Goal: Task Accomplishment & Management: Manage account settings

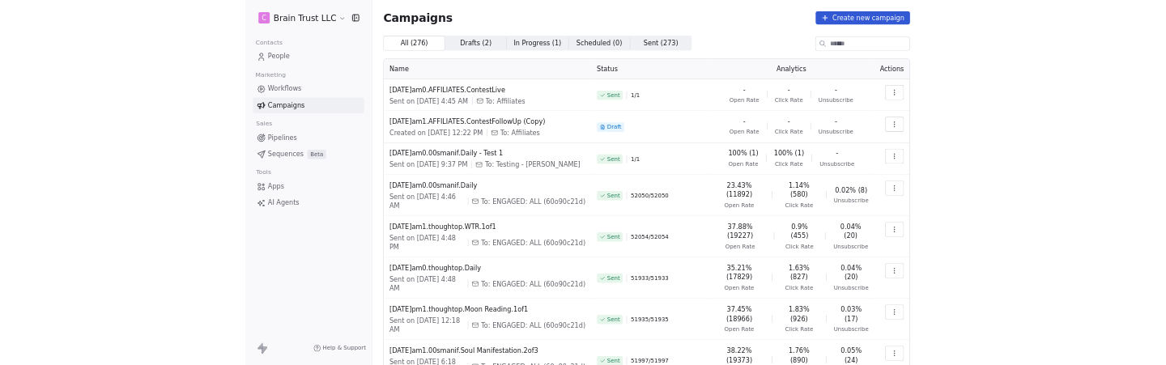
scroll to position [34, 0]
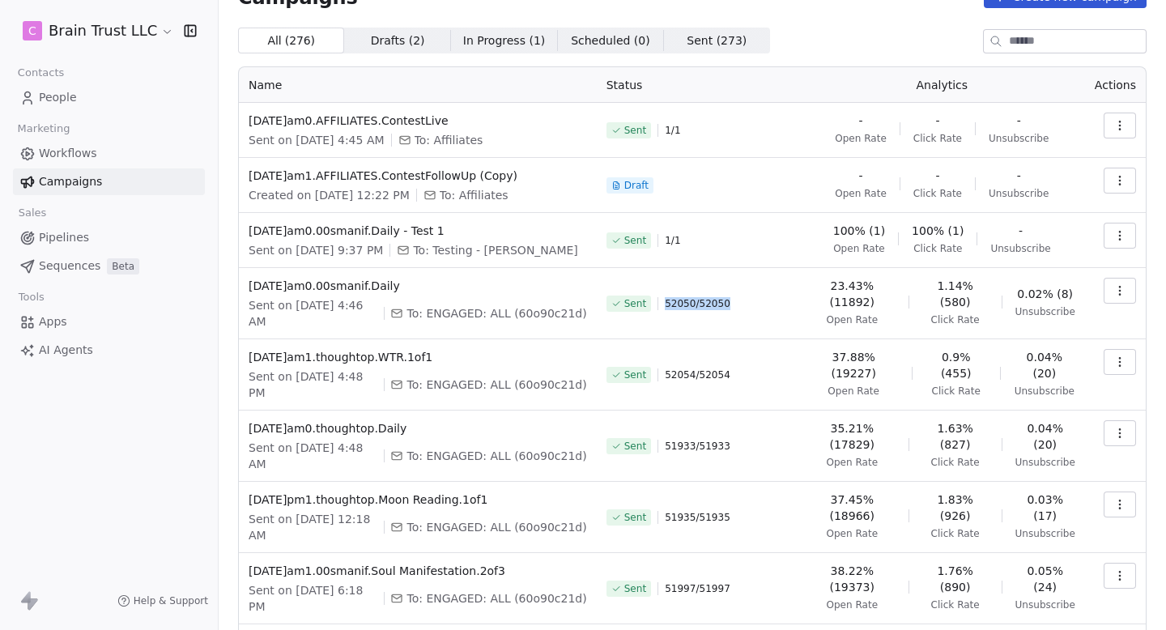
drag, startPoint x: 669, startPoint y: 303, endPoint x: 747, endPoint y: 303, distance: 77.8
click at [746, 303] on div "Sent 52050 / 52050" at bounding box center [698, 304] width 183 height 52
click at [747, 303] on div "Sent 52050 / 52050" at bounding box center [698, 304] width 183 height 52
drag, startPoint x: 362, startPoint y: 308, endPoint x: 384, endPoint y: 309, distance: 21.9
click at [377, 309] on span "Sent on [DATE] 4:46 AM" at bounding box center [313, 313] width 129 height 32
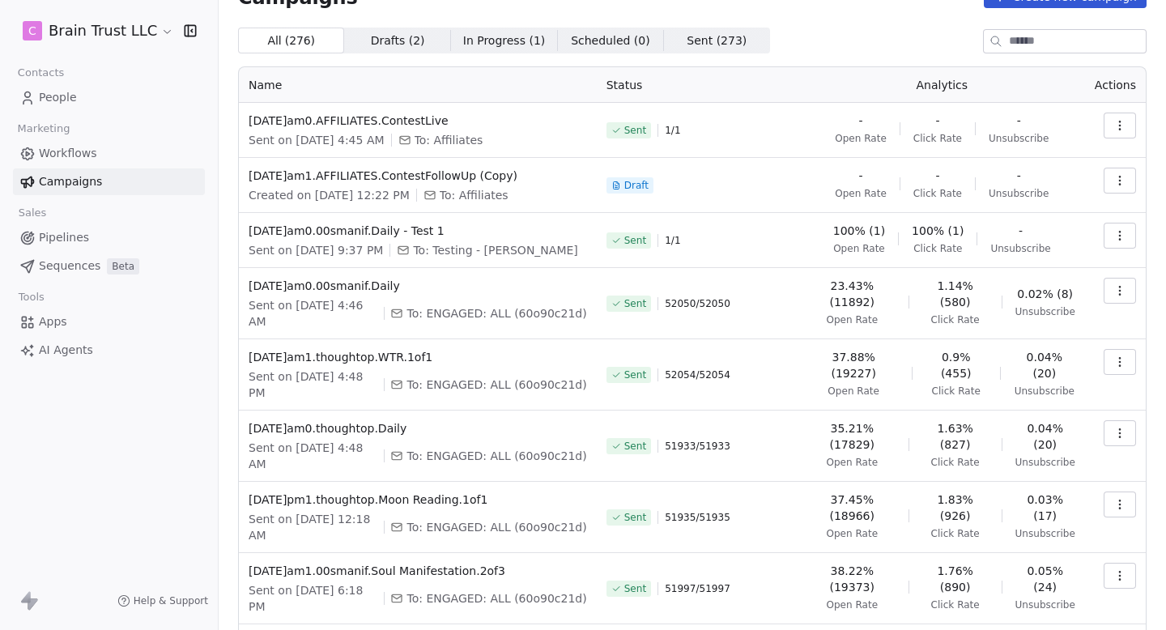
click at [377, 309] on span "Sent on [DATE] 4:46 AM" at bounding box center [313, 313] width 129 height 32
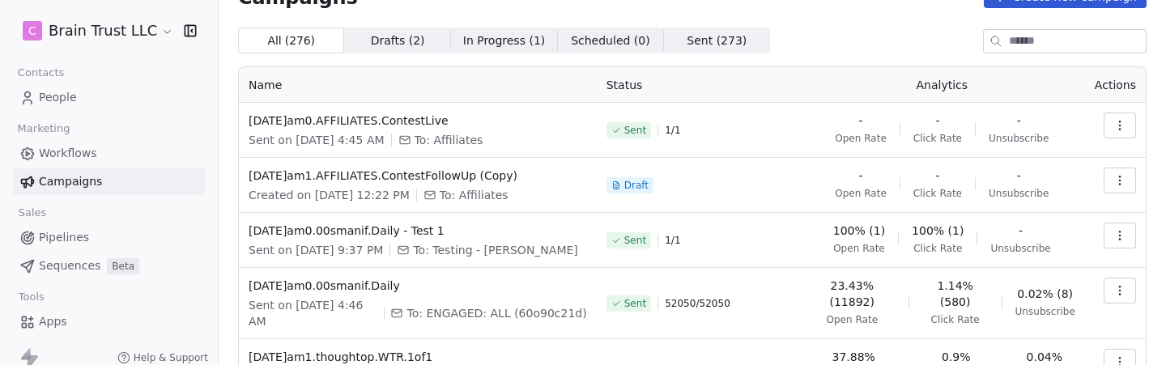
click at [130, 22] on html "C Brain Trust LLC Contacts People Marketing Workflows Campaigns Sales Pipelines…" at bounding box center [583, 182] width 1166 height 365
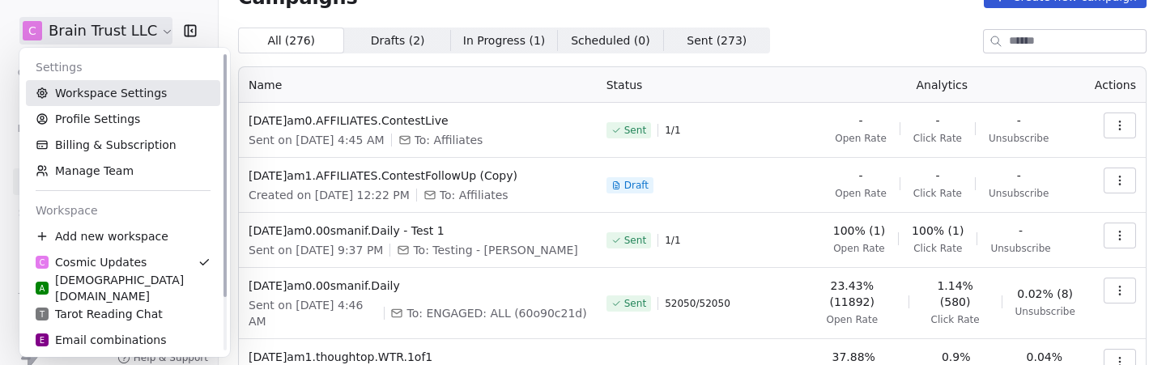
click at [130, 96] on link "Workspace Settings" at bounding box center [123, 93] width 194 height 26
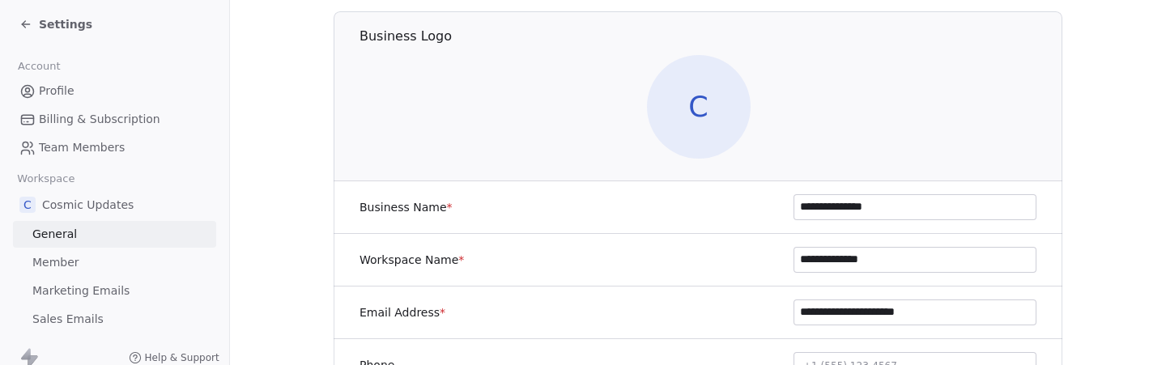
scroll to position [166, 0]
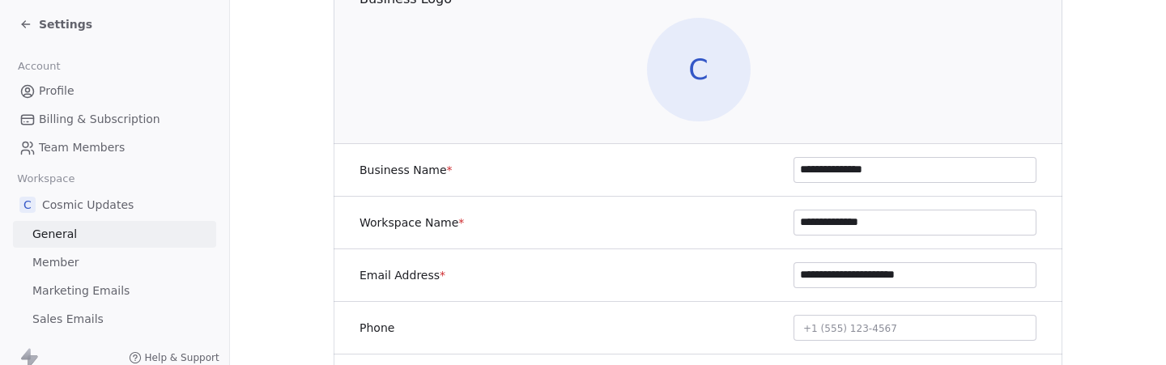
click at [102, 296] on span "Marketing Emails" at bounding box center [80, 291] width 97 height 17
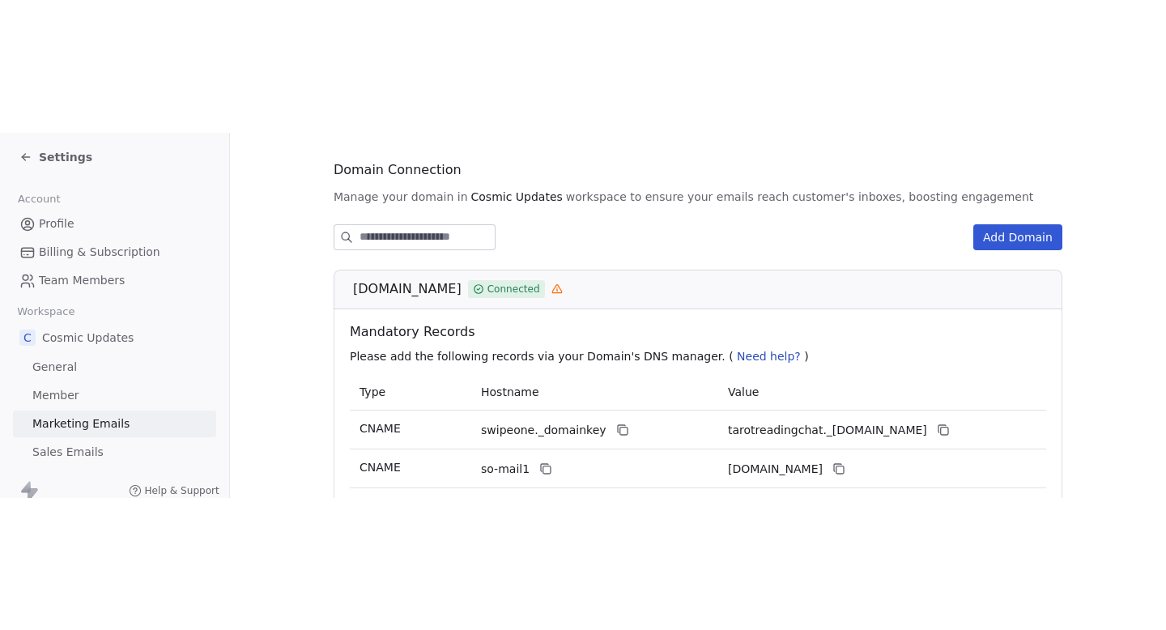
scroll to position [166, 0]
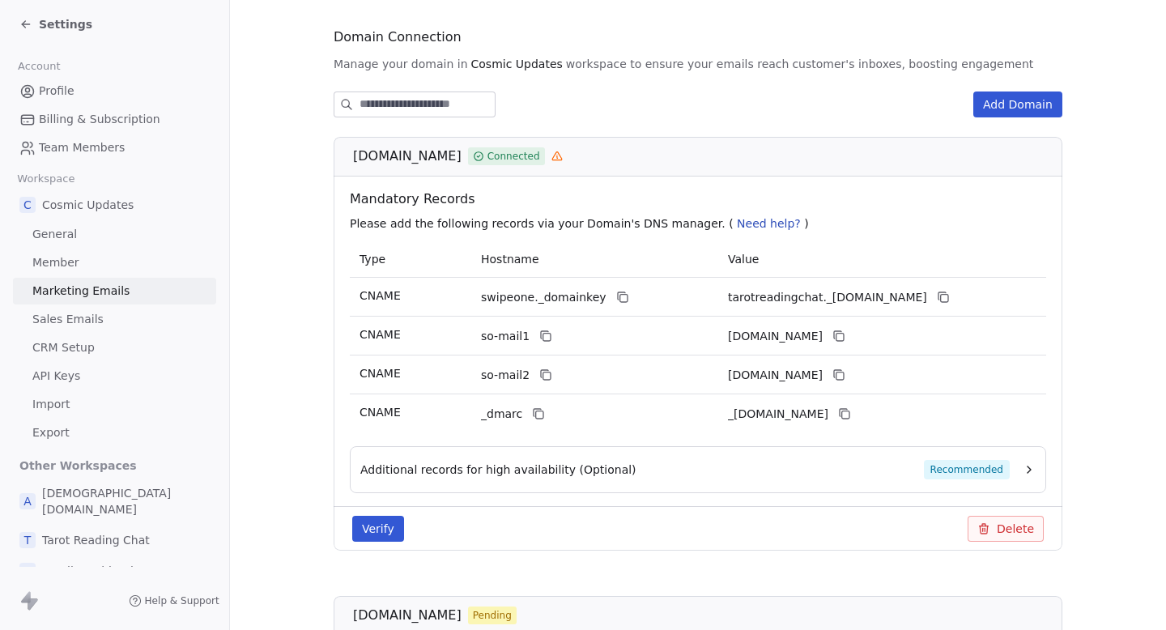
click at [32, 22] on div "Settings" at bounding box center [55, 24] width 73 height 16
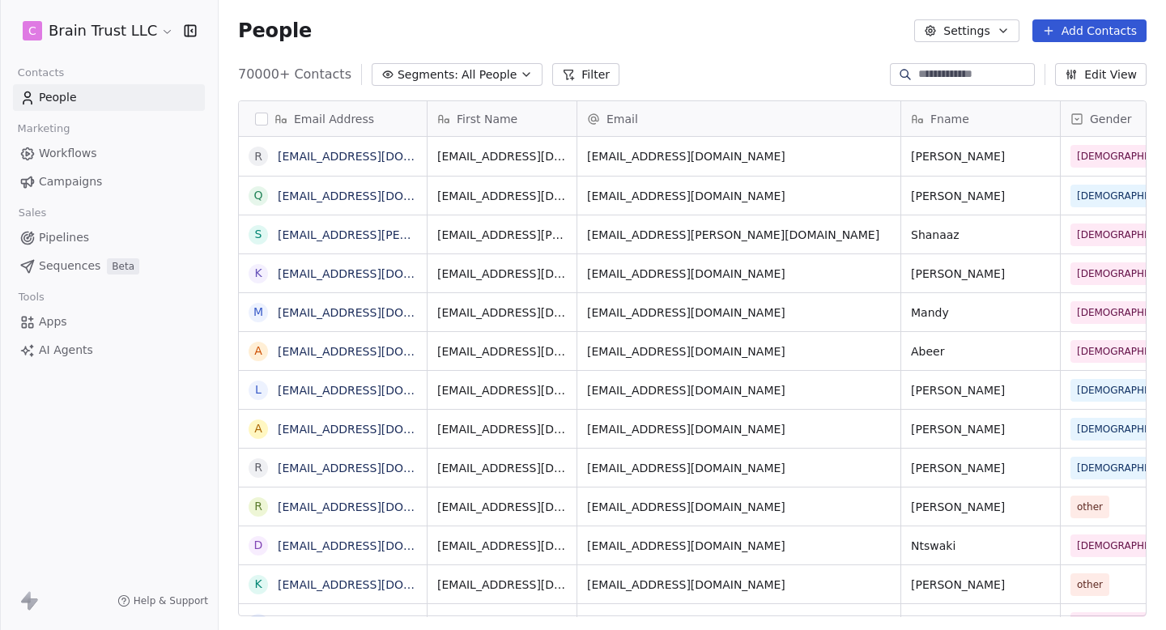
scroll to position [555, 948]
click at [70, 180] on span "Campaigns" at bounding box center [70, 181] width 63 height 17
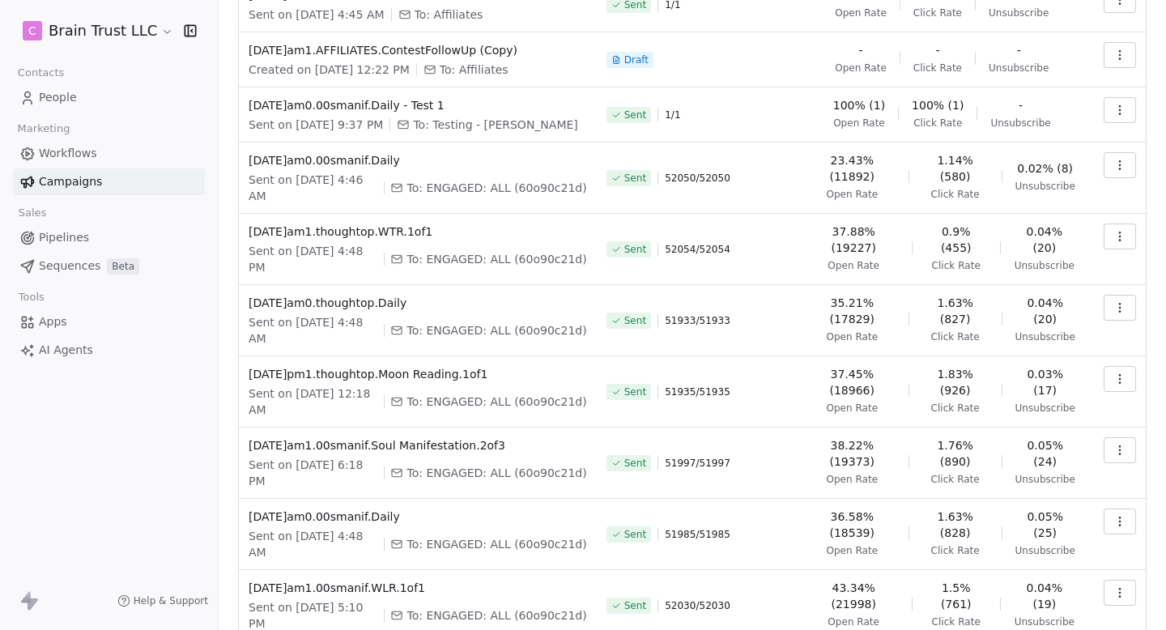
scroll to position [162, 0]
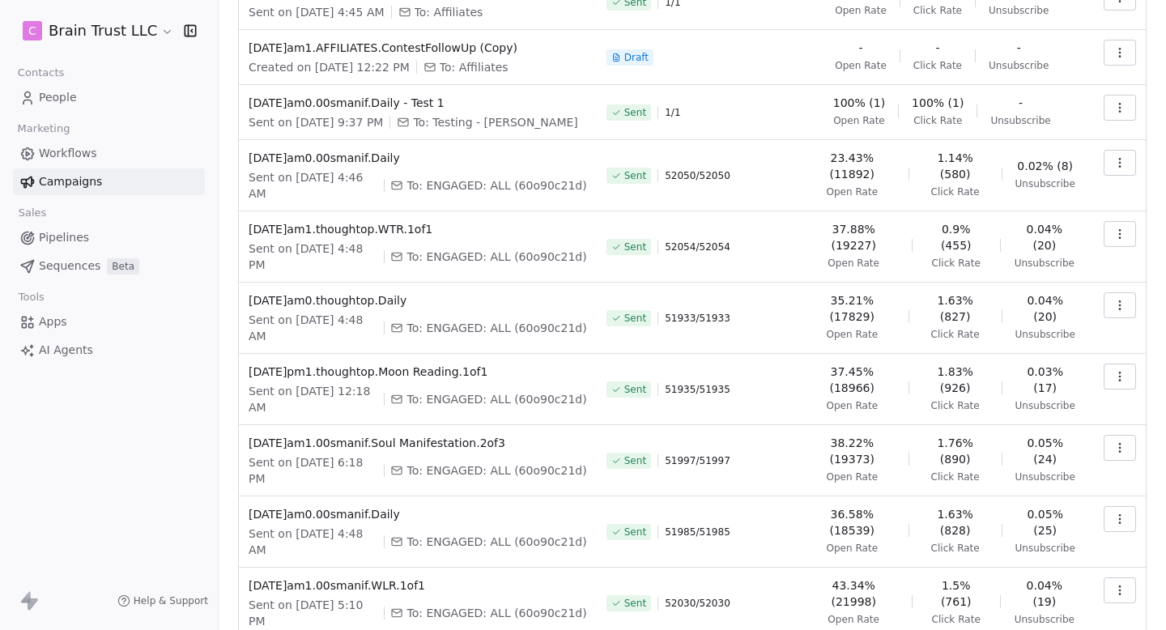
drag, startPoint x: 834, startPoint y: 194, endPoint x: 907, endPoint y: 194, distance: 72.9
click at [906, 194] on div "23.43% (11892) Open Rate 1.14% (580) Click Rate 0.02% (8) Unsubscribe" at bounding box center [942, 174] width 266 height 49
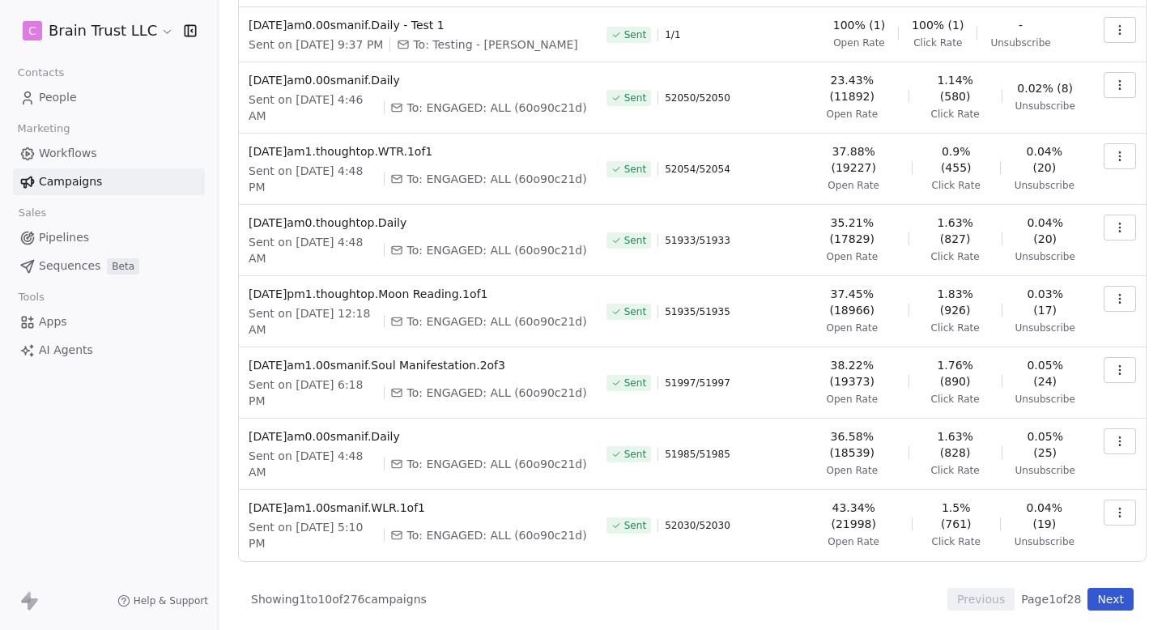
scroll to position [0, 0]
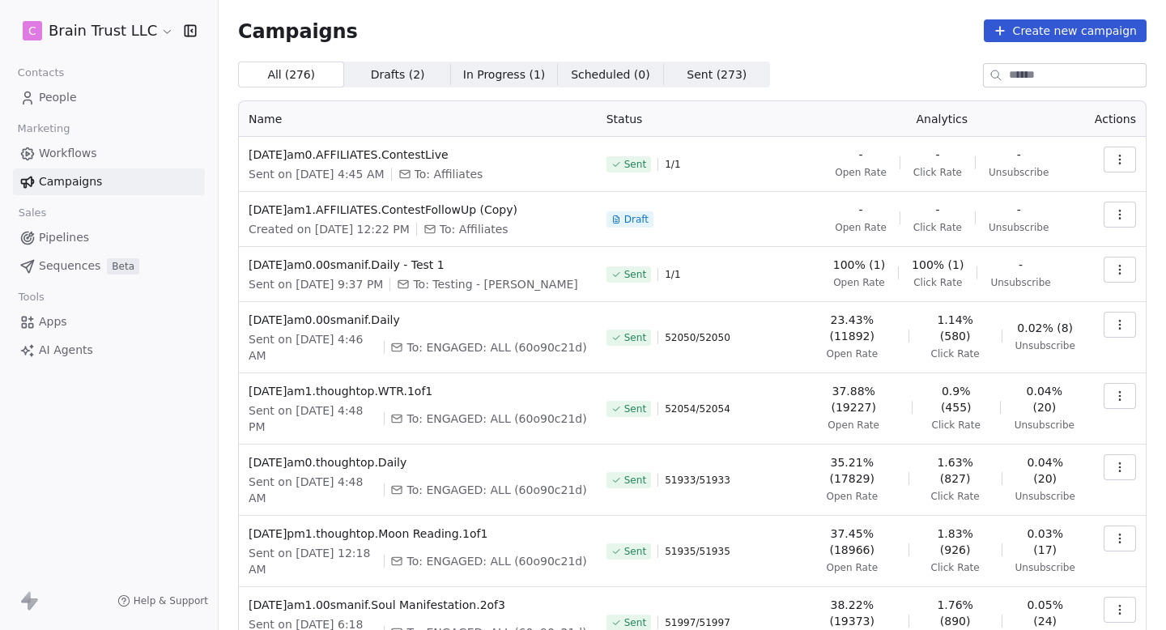
click at [139, 24] on html "C Brain Trust LLC Contacts People Marketing Workflows Campaigns Sales Pipelines…" at bounding box center [583, 315] width 1166 height 630
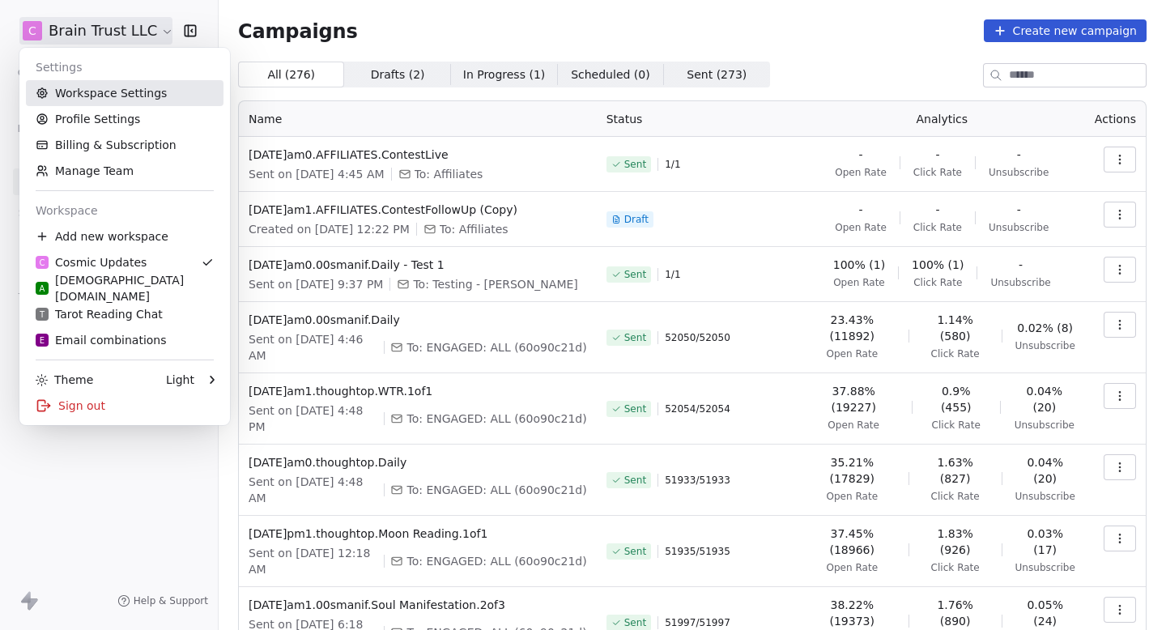
click at [121, 86] on link "Workspace Settings" at bounding box center [125, 93] width 198 height 26
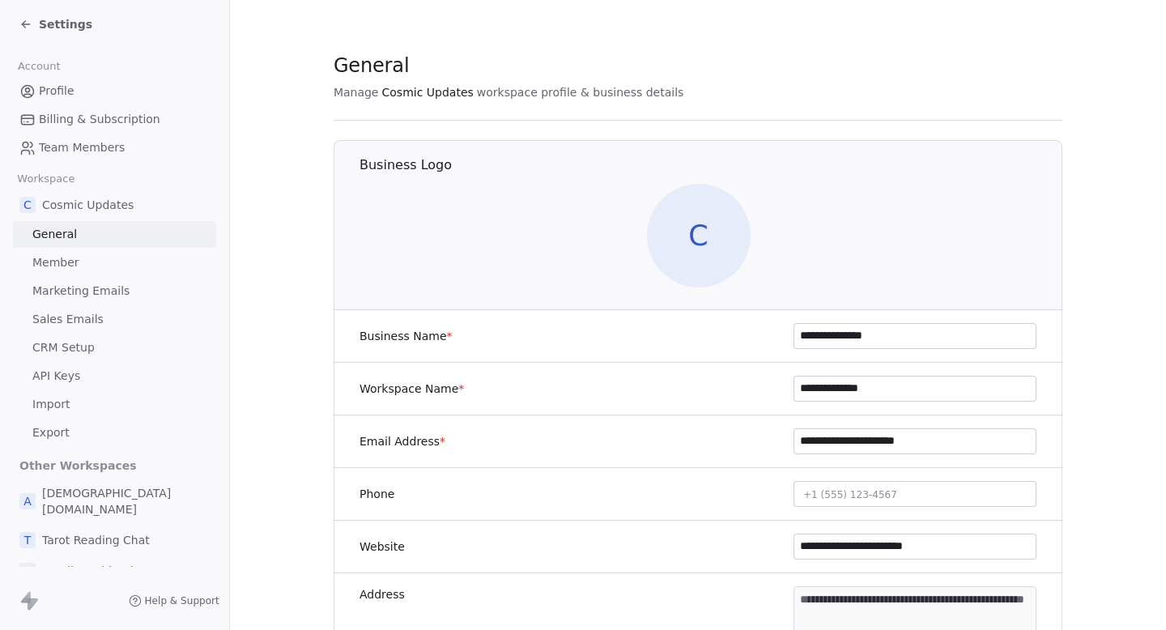
click at [114, 115] on span "Billing & Subscription" at bounding box center [99, 119] width 121 height 17
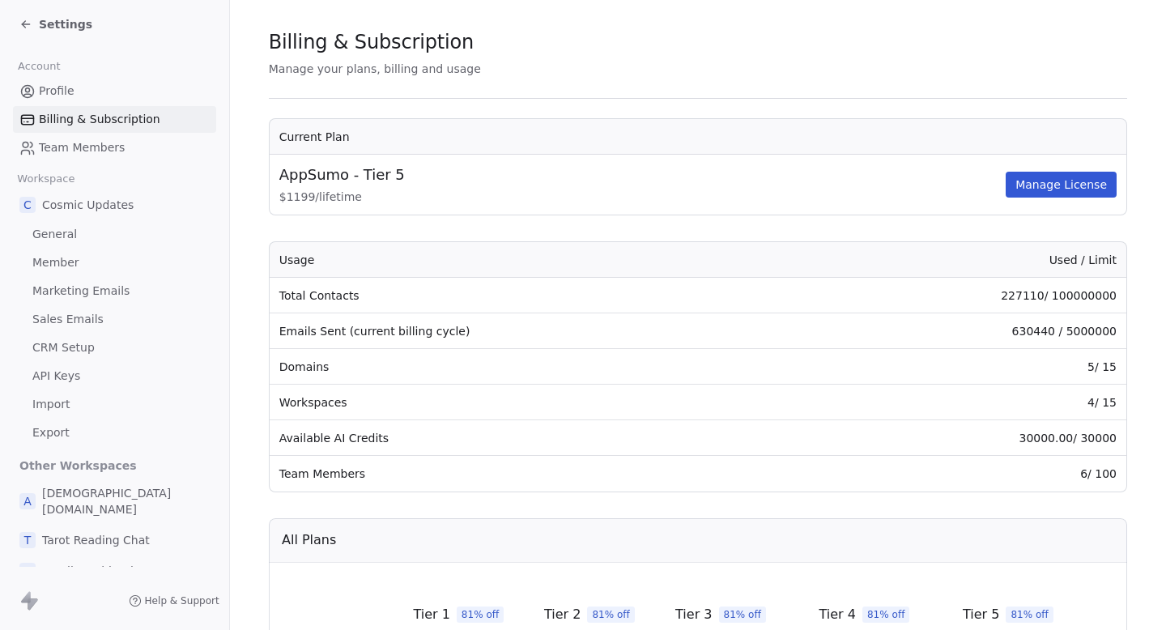
scroll to position [117, 0]
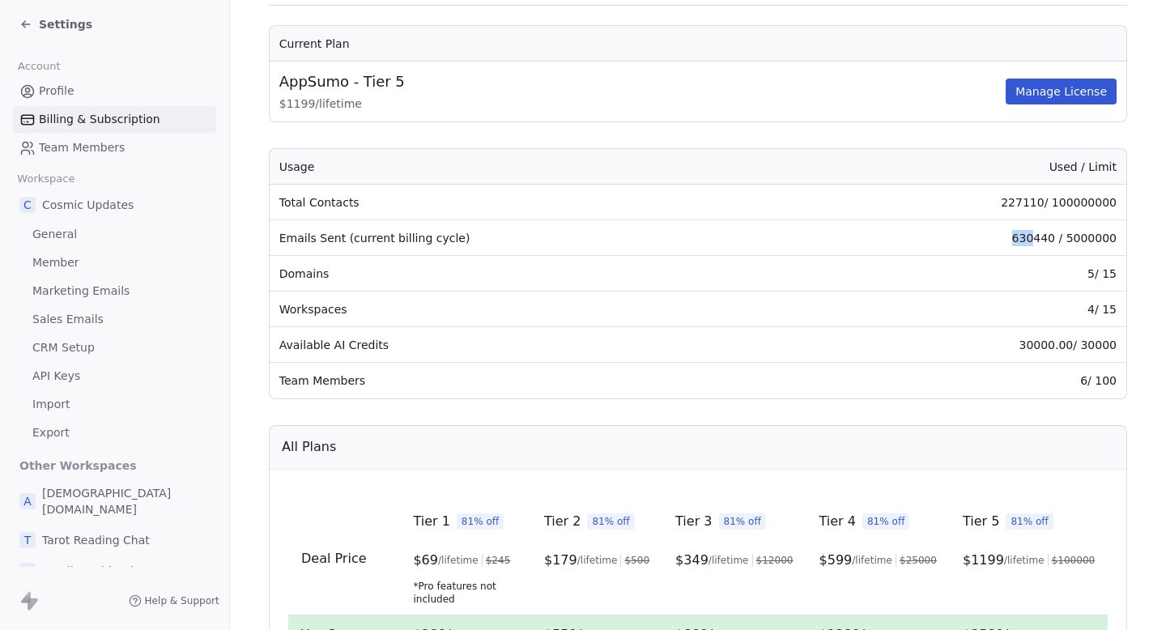
drag, startPoint x: 1038, startPoint y: 239, endPoint x: 1007, endPoint y: 239, distance: 31.6
click at [1008, 239] on td "630440 / 5000000" at bounding box center [958, 238] width 335 height 36
click at [1007, 239] on td "630440 / 5000000" at bounding box center [958, 238] width 335 height 36
drag, startPoint x: 1007, startPoint y: 239, endPoint x: 1046, endPoint y: 239, distance: 39.7
click at [1046, 239] on td "630440 / 5000000" at bounding box center [958, 238] width 335 height 36
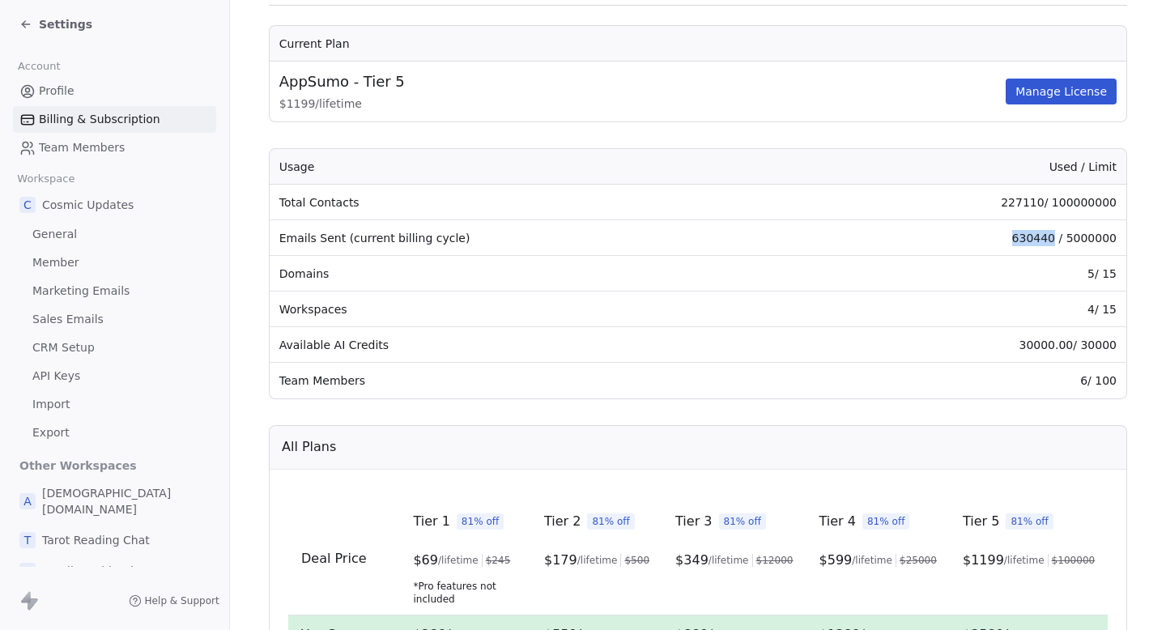
click at [1046, 239] on td "630440 / 5000000" at bounding box center [958, 238] width 335 height 36
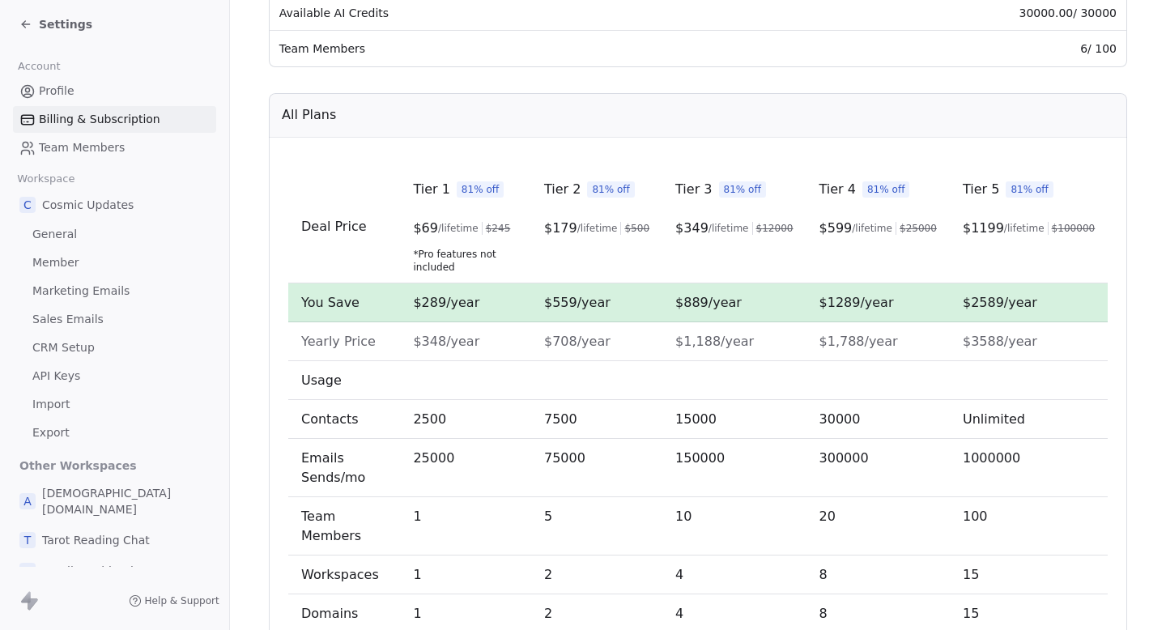
scroll to position [448, 0]
drag, startPoint x: 1067, startPoint y: 232, endPoint x: 1077, endPoint y: 232, distance: 10.5
click at [1077, 232] on span "$ 100000" at bounding box center [1073, 229] width 44 height 13
drag, startPoint x: 1077, startPoint y: 232, endPoint x: 1066, endPoint y: 232, distance: 11.3
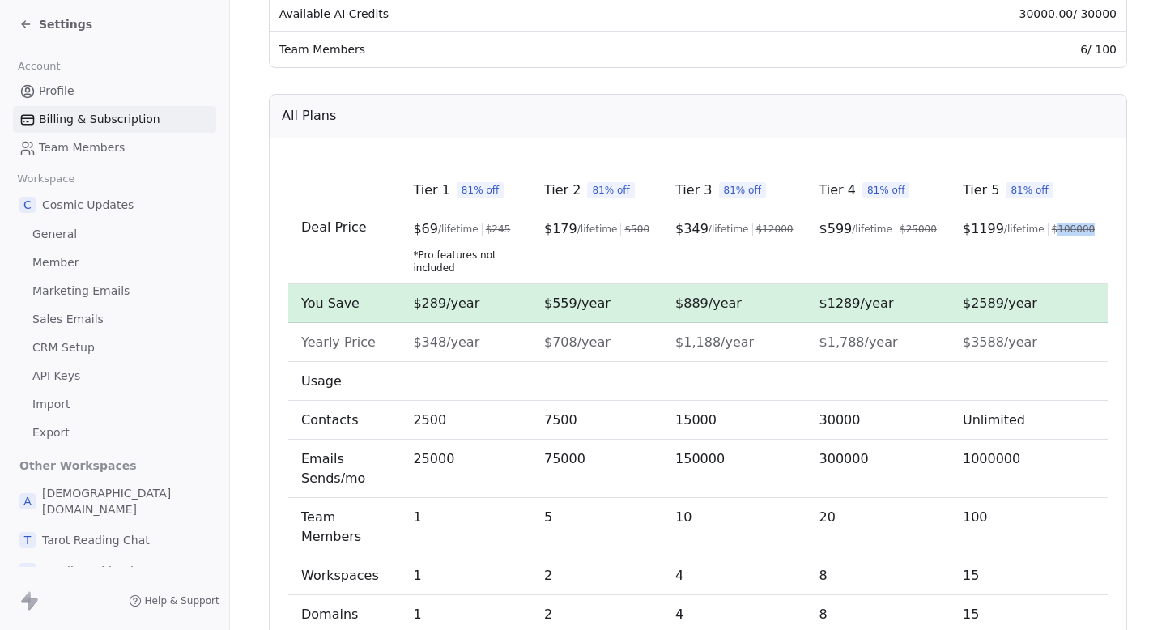
click at [1067, 232] on span "$ 100000" at bounding box center [1073, 229] width 44 height 13
click at [1066, 232] on span "$ 100000" at bounding box center [1073, 229] width 44 height 13
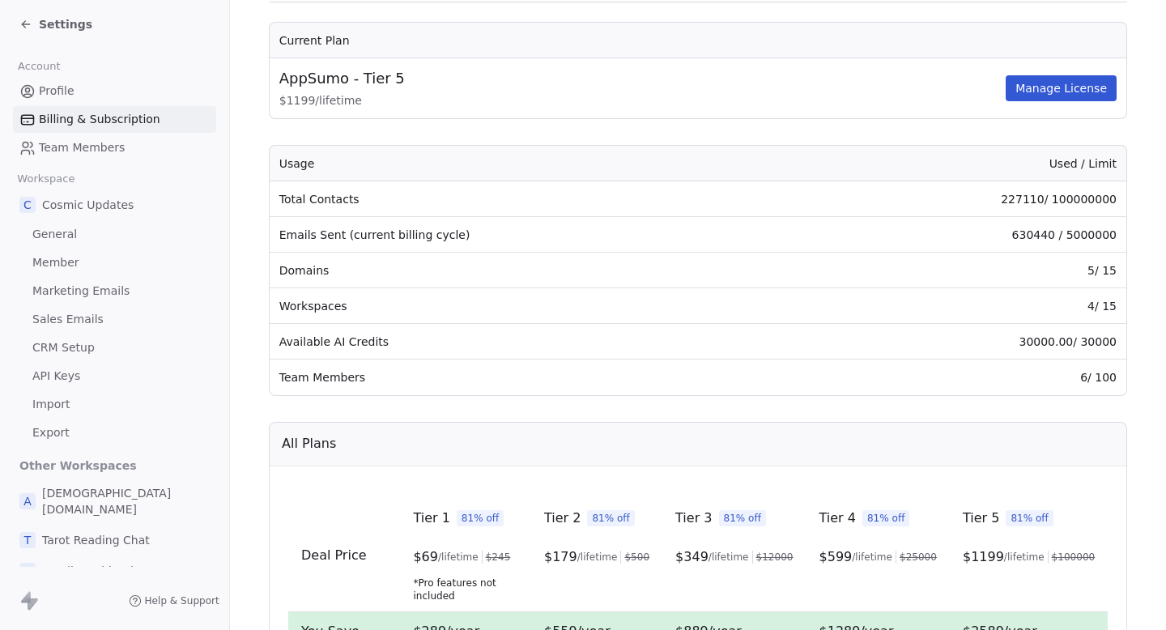
scroll to position [0, 0]
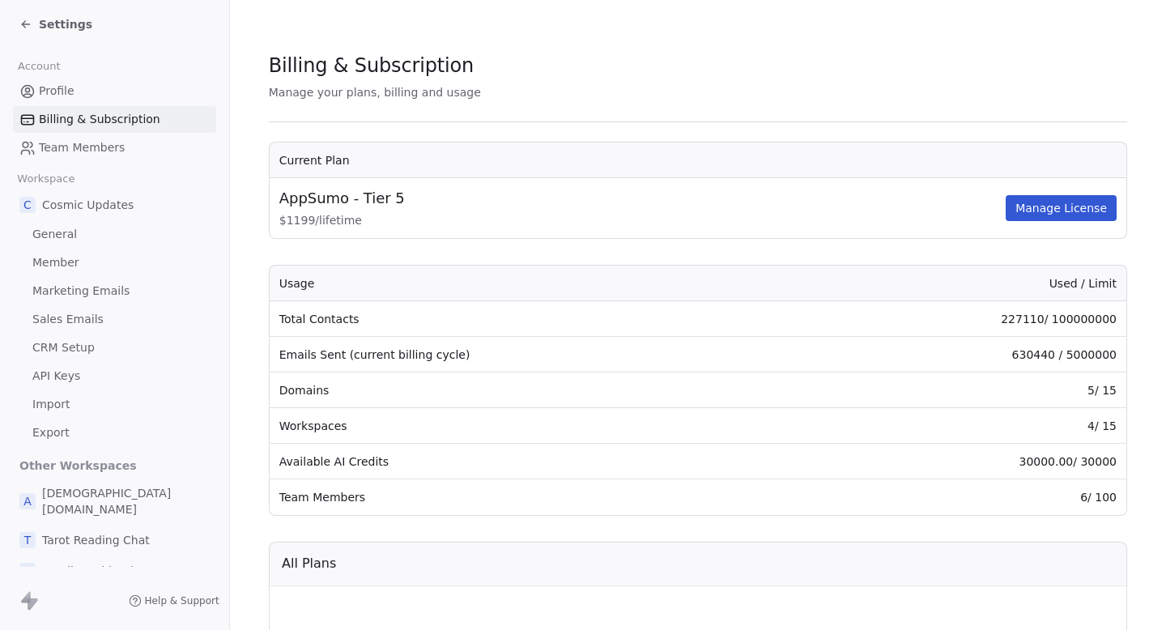
click at [62, 26] on span "Settings" at bounding box center [65, 24] width 53 height 16
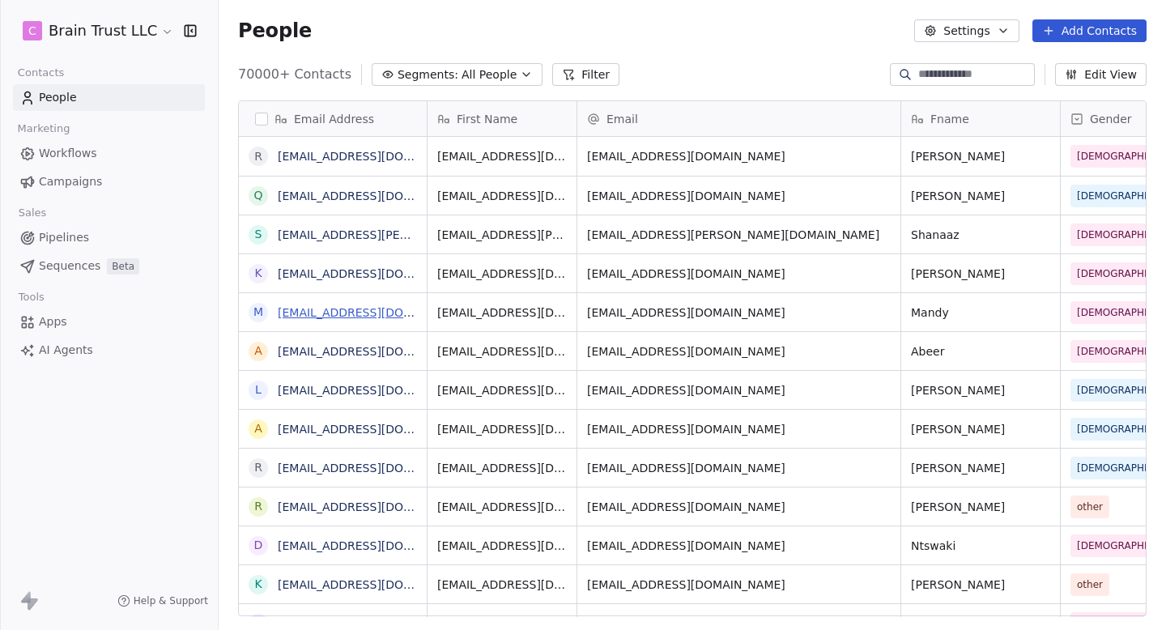
scroll to position [555, 948]
click at [98, 179] on span "Campaigns" at bounding box center [70, 181] width 63 height 17
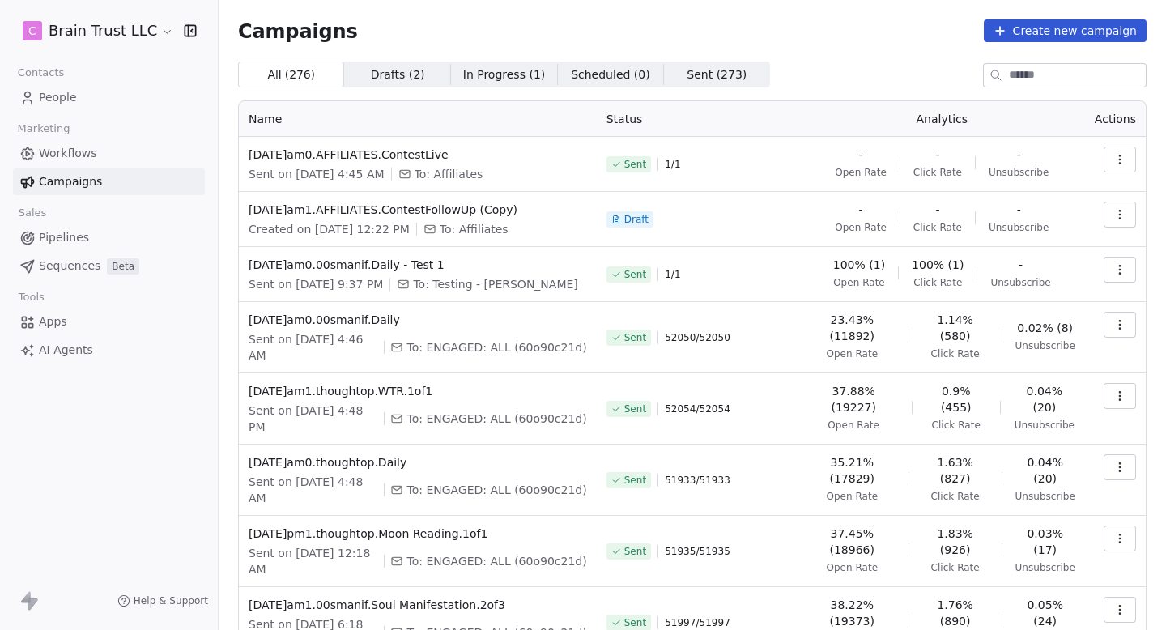
click at [127, 31] on html "C Brain Trust LLC Contacts People Marketing Workflows Campaigns Sales Pipelines…" at bounding box center [583, 315] width 1166 height 630
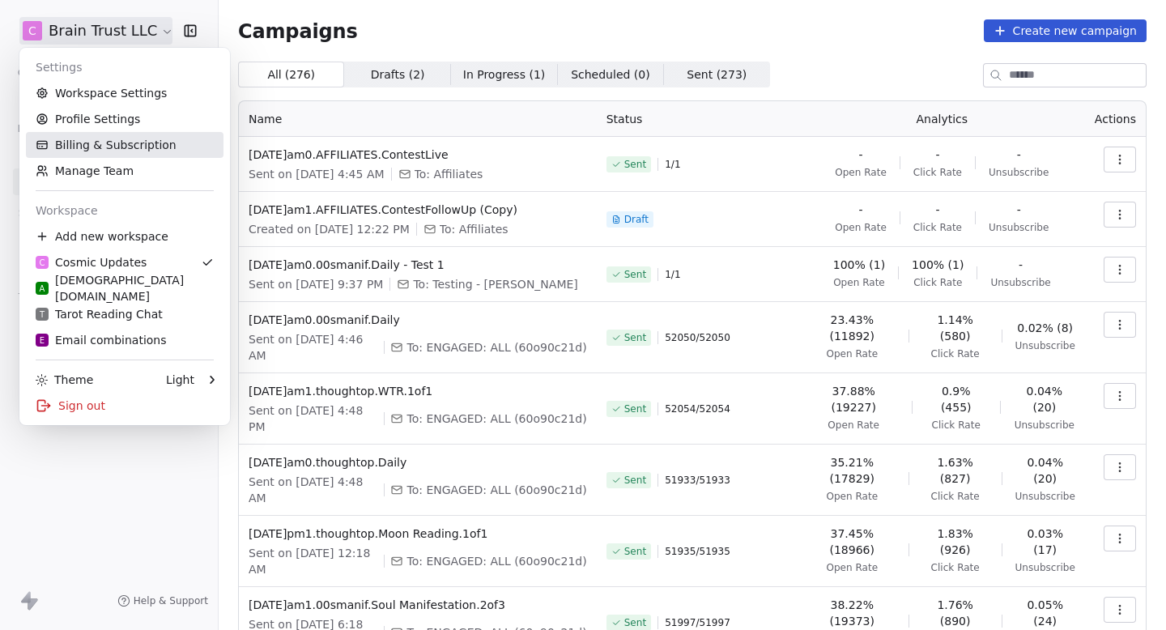
click at [132, 151] on link "Billing & Subscription" at bounding box center [125, 145] width 198 height 26
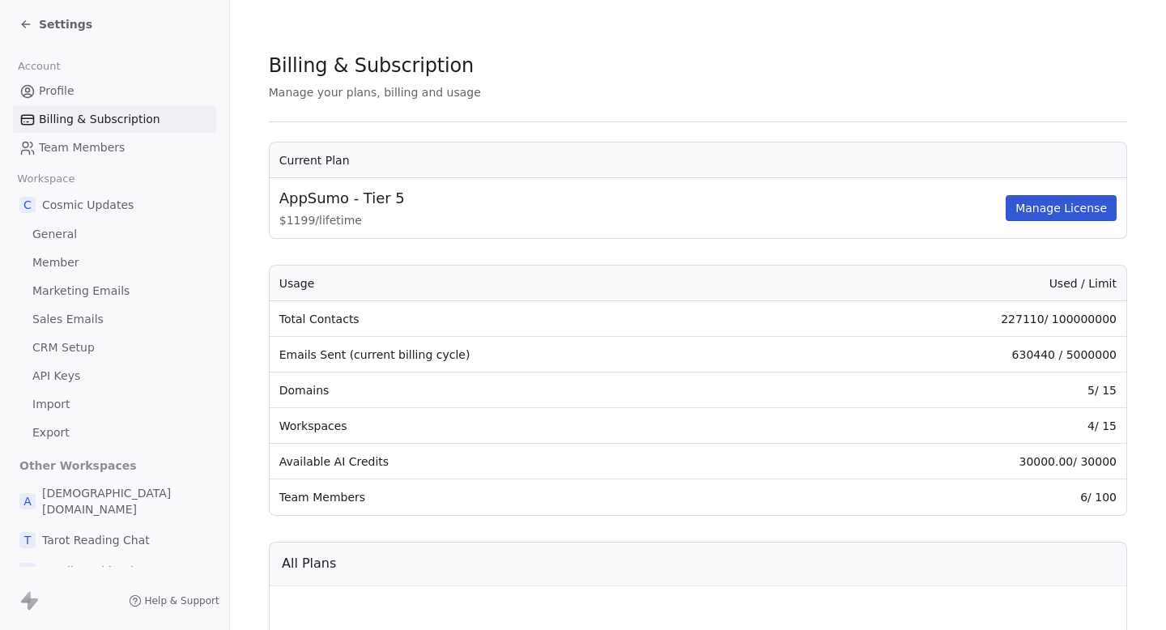
click at [33, 26] on div "Settings" at bounding box center [55, 24] width 73 height 16
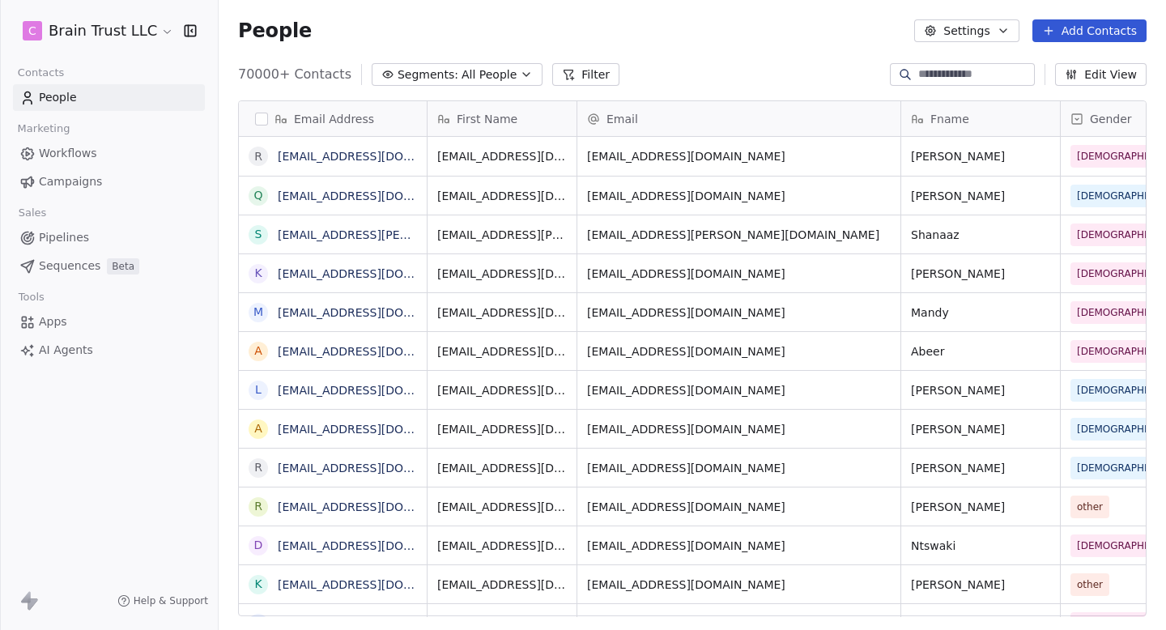
scroll to position [555, 948]
click at [462, 76] on span "All People" at bounding box center [489, 74] width 55 height 17
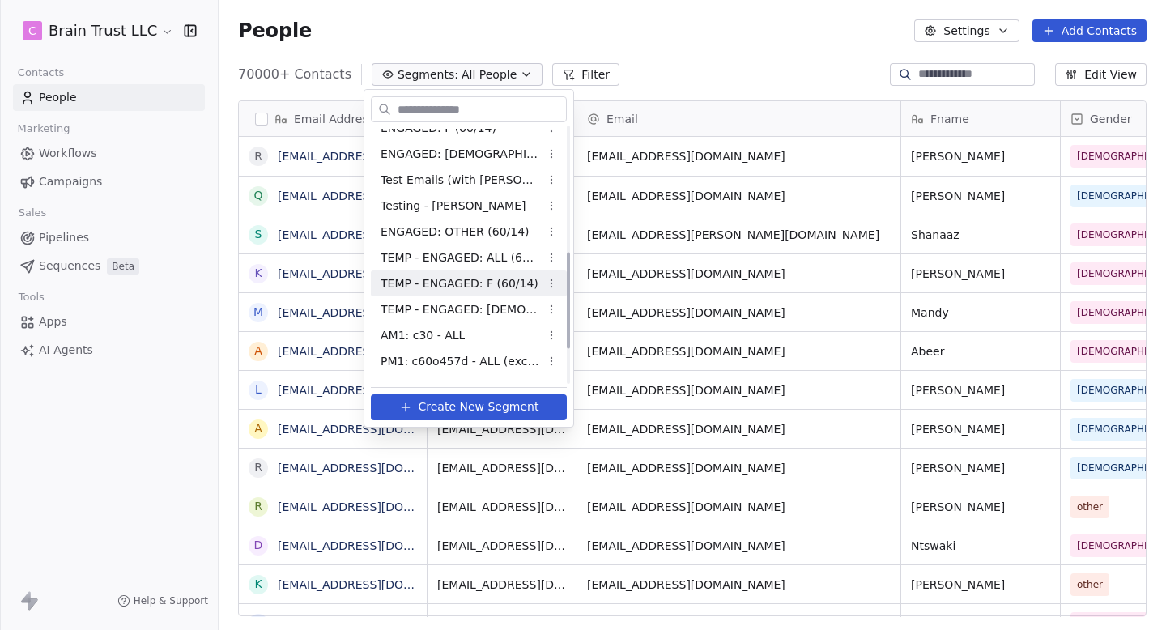
scroll to position [422, 0]
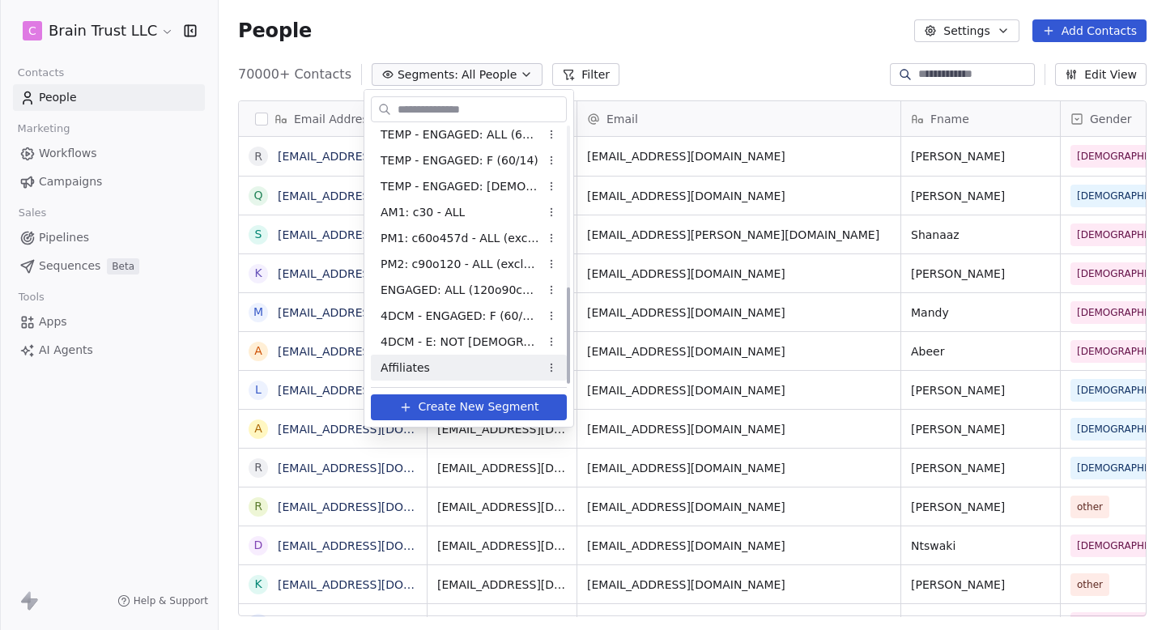
click at [424, 363] on span "Affiliates" at bounding box center [405, 368] width 49 height 17
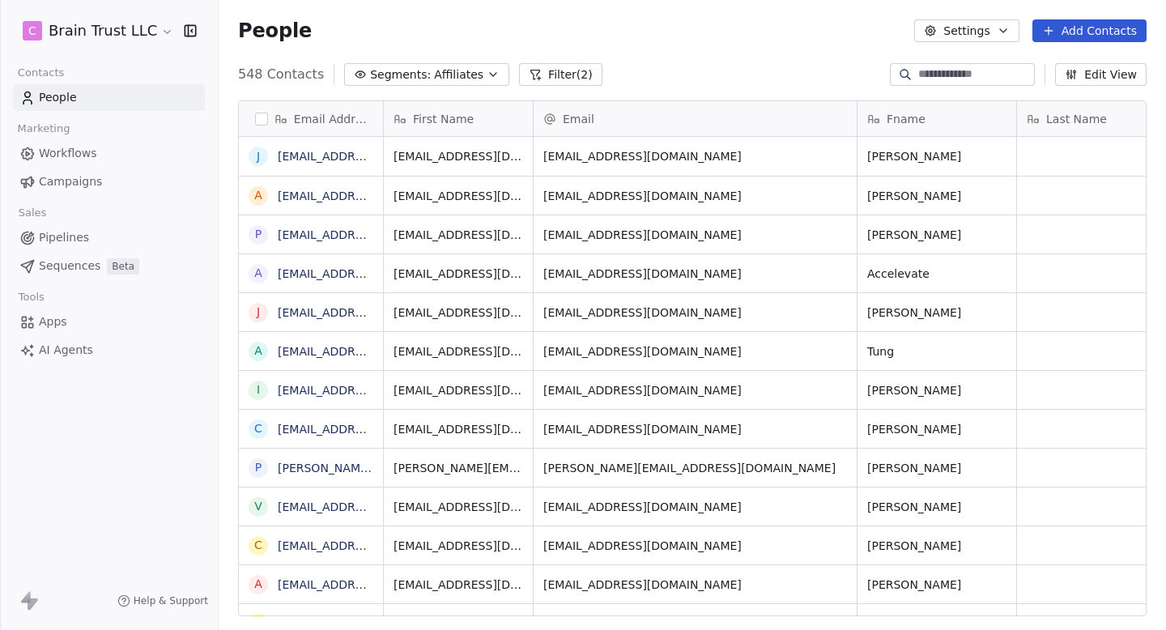
scroll to position [555, 948]
click at [424, 70] on span "Segments:" at bounding box center [400, 74] width 61 height 17
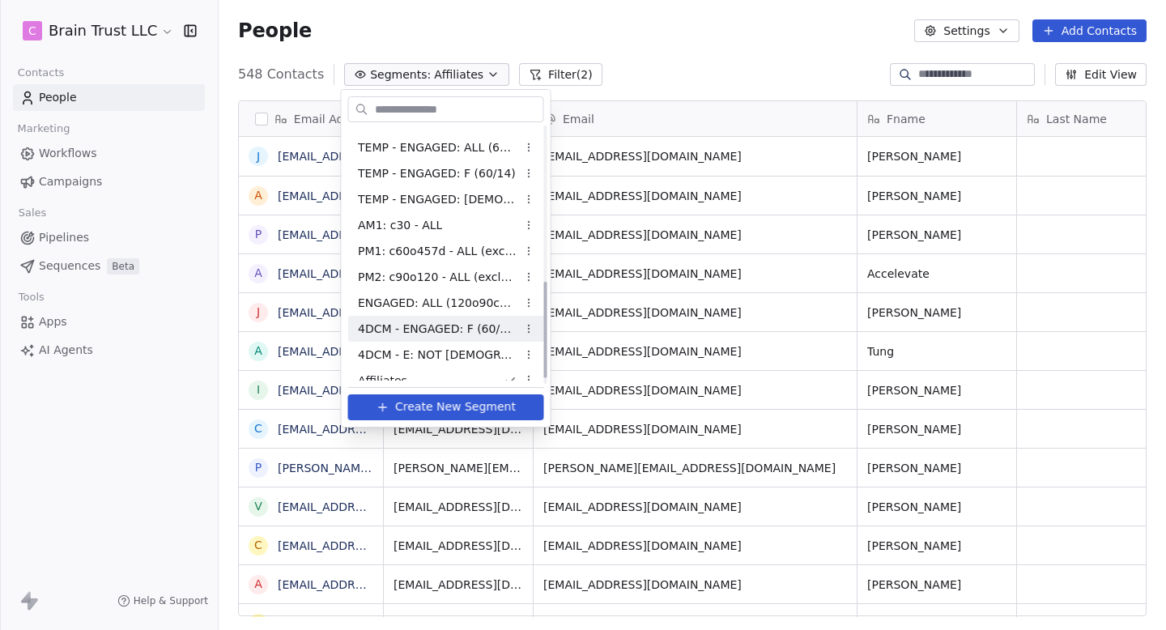
scroll to position [407, 0]
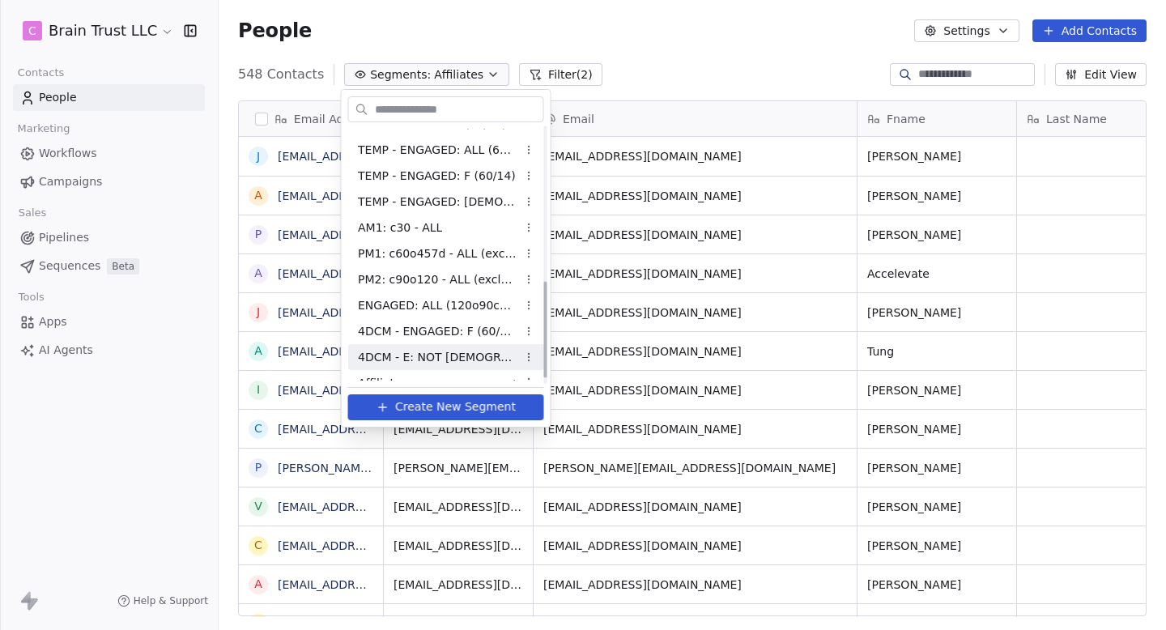
click at [458, 349] on span "4DCM - E: NOT [DEMOGRAPHIC_DATA] (60/14)" at bounding box center [437, 357] width 159 height 17
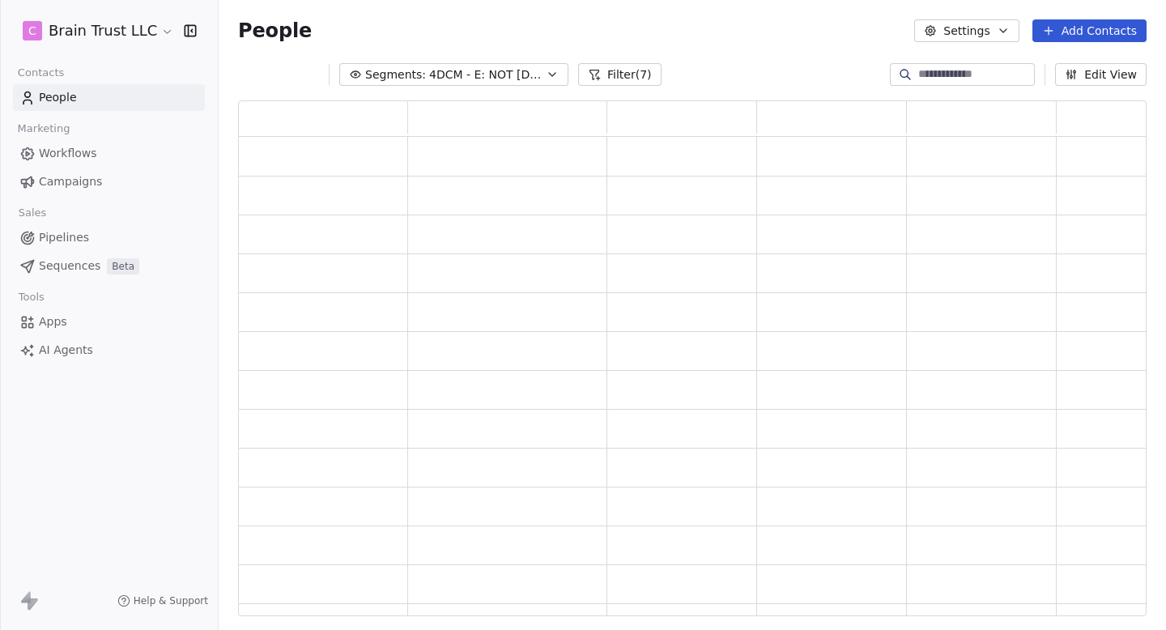
scroll to position [516, 909]
click at [489, 66] on span "4DCM - E: NOT [DEMOGRAPHIC_DATA] (60/14)" at bounding box center [485, 74] width 113 height 17
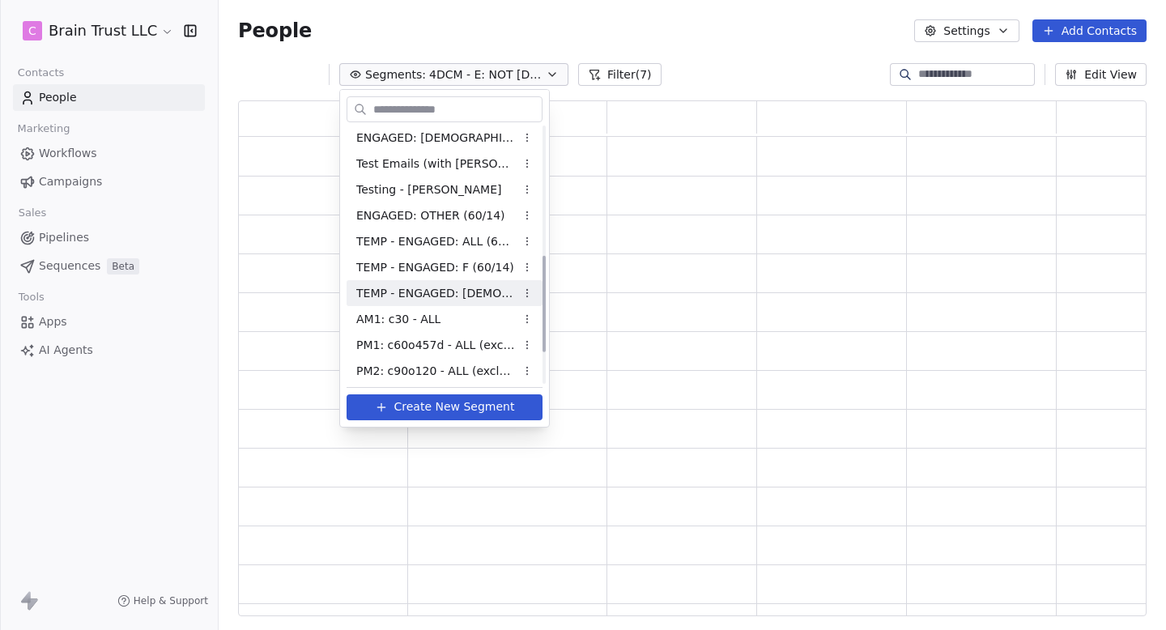
scroll to position [266, 0]
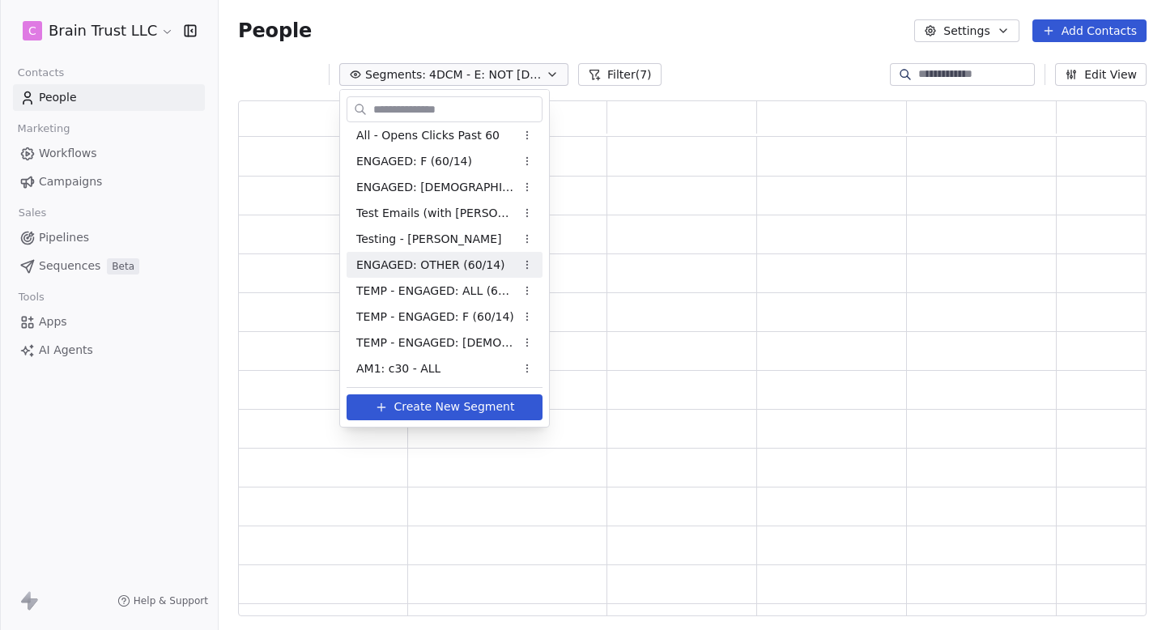
click at [447, 264] on span "ENGAGED: OTHER (60/14)" at bounding box center [430, 265] width 149 height 17
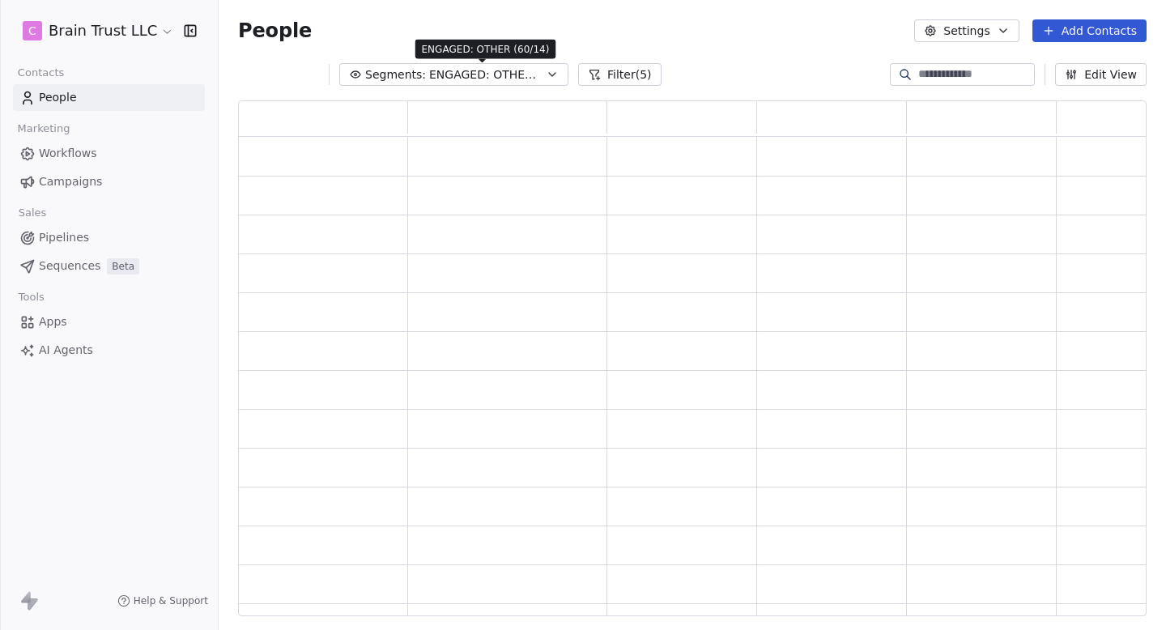
click at [521, 70] on span "ENGAGED: OTHER (60/14)" at bounding box center [485, 74] width 113 height 17
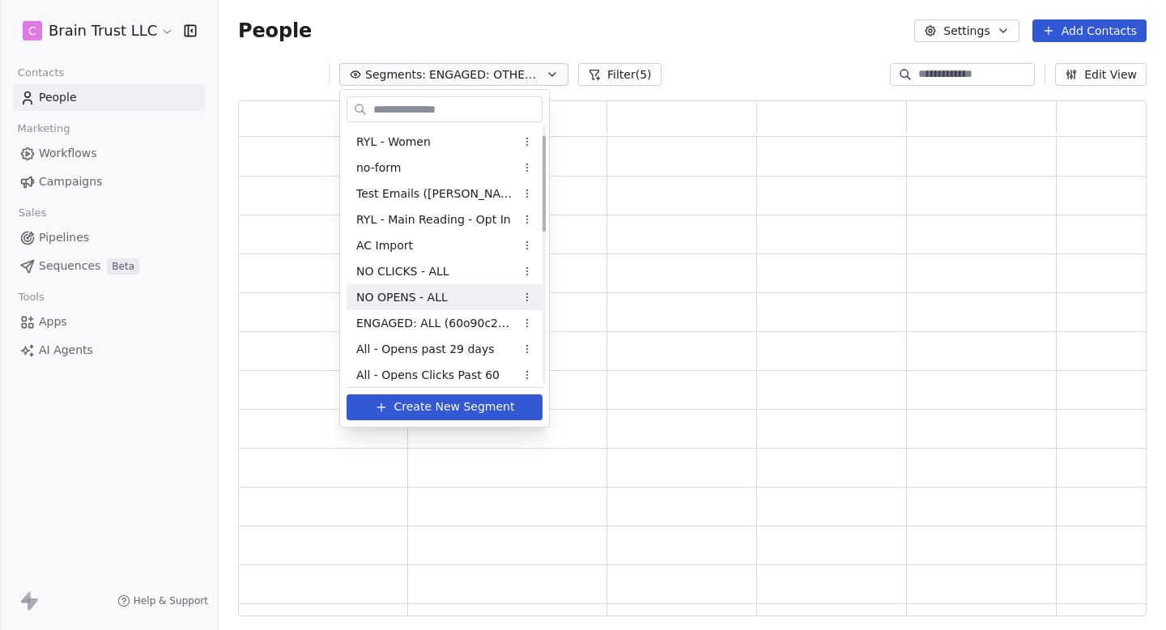
scroll to position [0, 0]
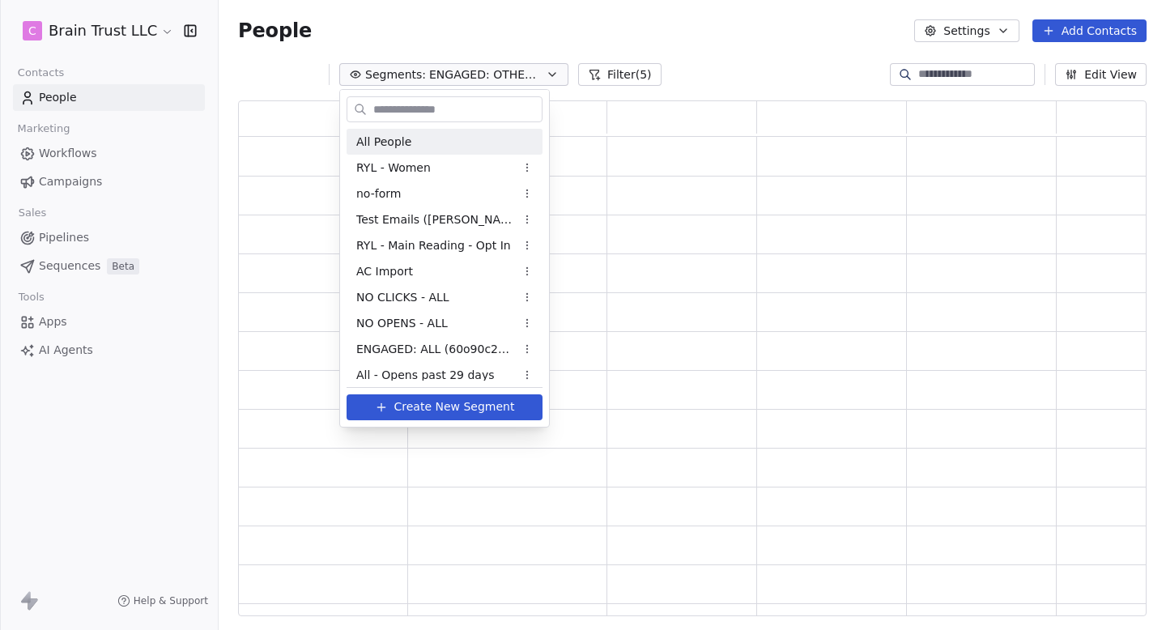
click at [724, 80] on html "C Brain Trust LLC Contacts People Marketing Workflows Campaigns Sales Pipelines…" at bounding box center [583, 315] width 1166 height 630
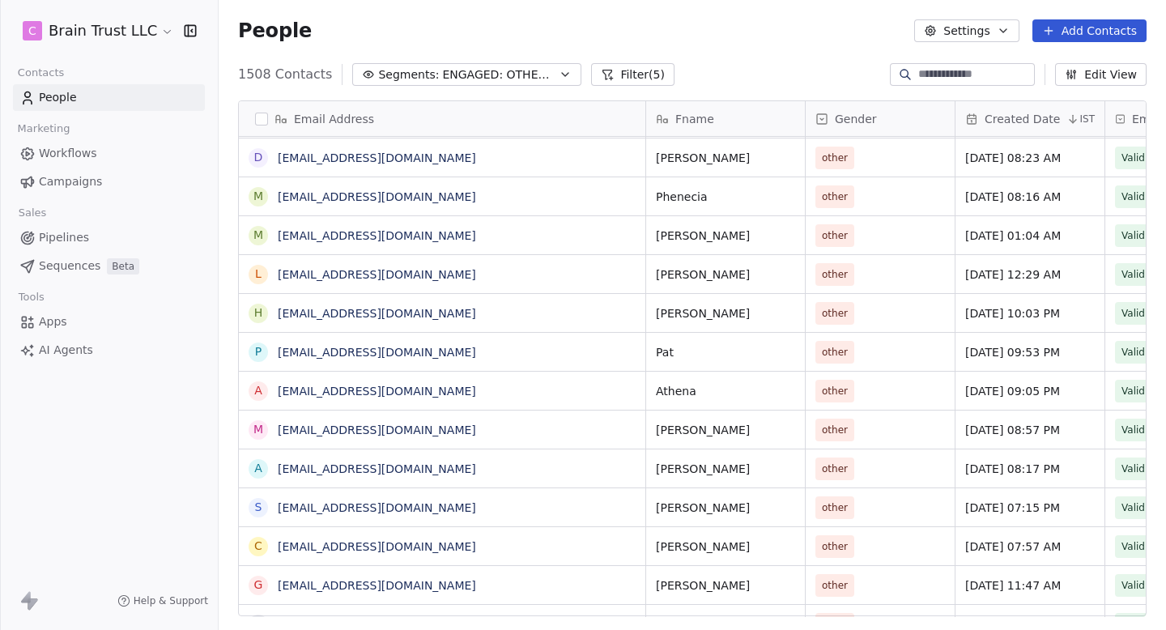
click at [95, 181] on span "Campaigns" at bounding box center [70, 181] width 63 height 17
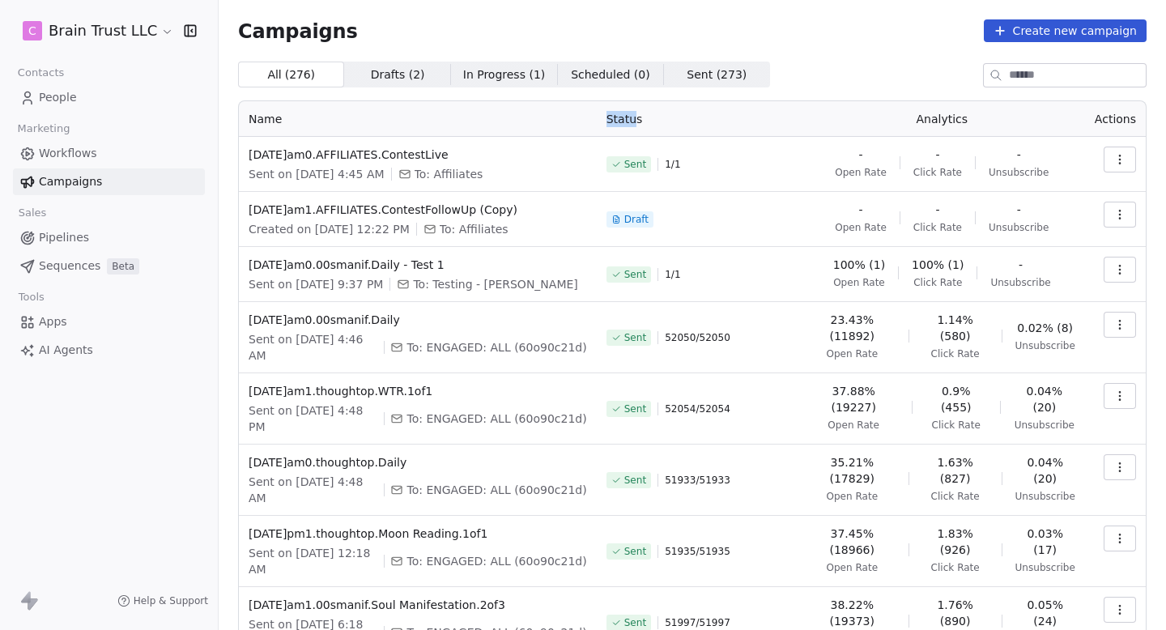
drag, startPoint x: 611, startPoint y: 121, endPoint x: 654, endPoint y: 121, distance: 42.9
click at [653, 121] on th "Status" at bounding box center [698, 119] width 202 height 36
click at [654, 121] on th "Status" at bounding box center [698, 119] width 202 height 36
drag, startPoint x: 611, startPoint y: 124, endPoint x: 710, endPoint y: 124, distance: 99.6
click at [710, 124] on th "Status" at bounding box center [698, 119] width 202 height 36
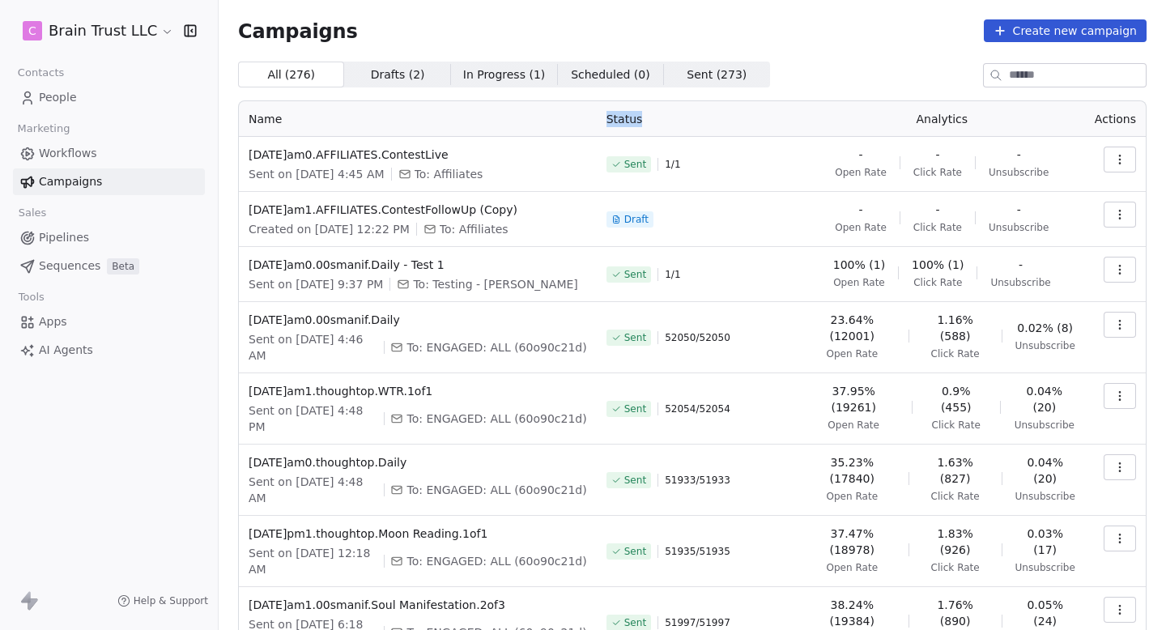
click at [710, 124] on th "Status" at bounding box center [698, 119] width 202 height 36
